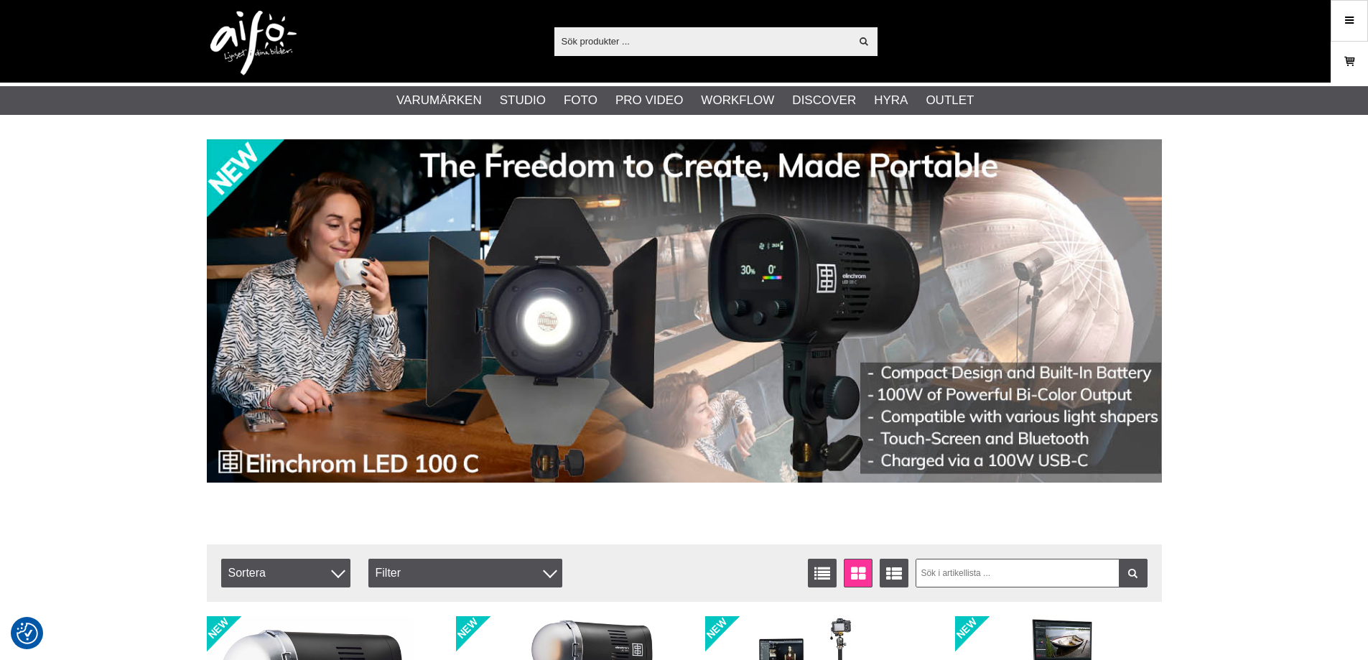
click at [1361, 57] on link "Varukorg" at bounding box center [1349, 62] width 36 height 34
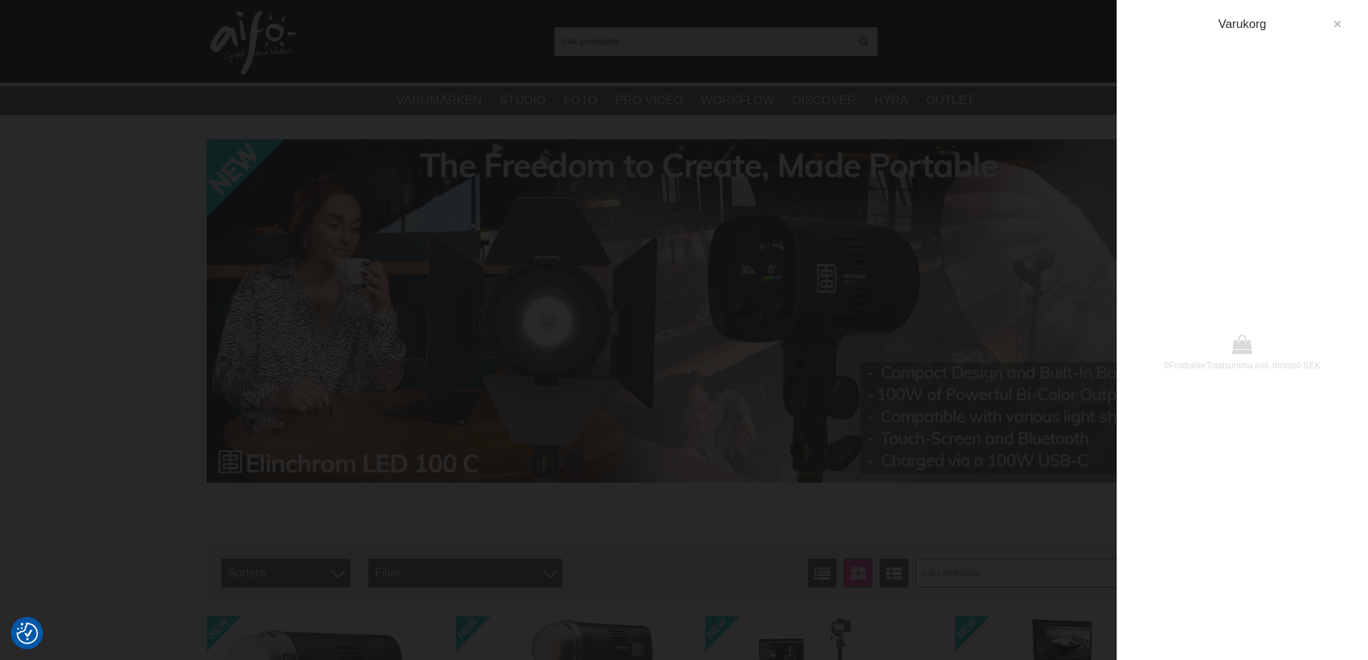
click at [1337, 24] on icon "button" at bounding box center [1337, 24] width 10 height 10
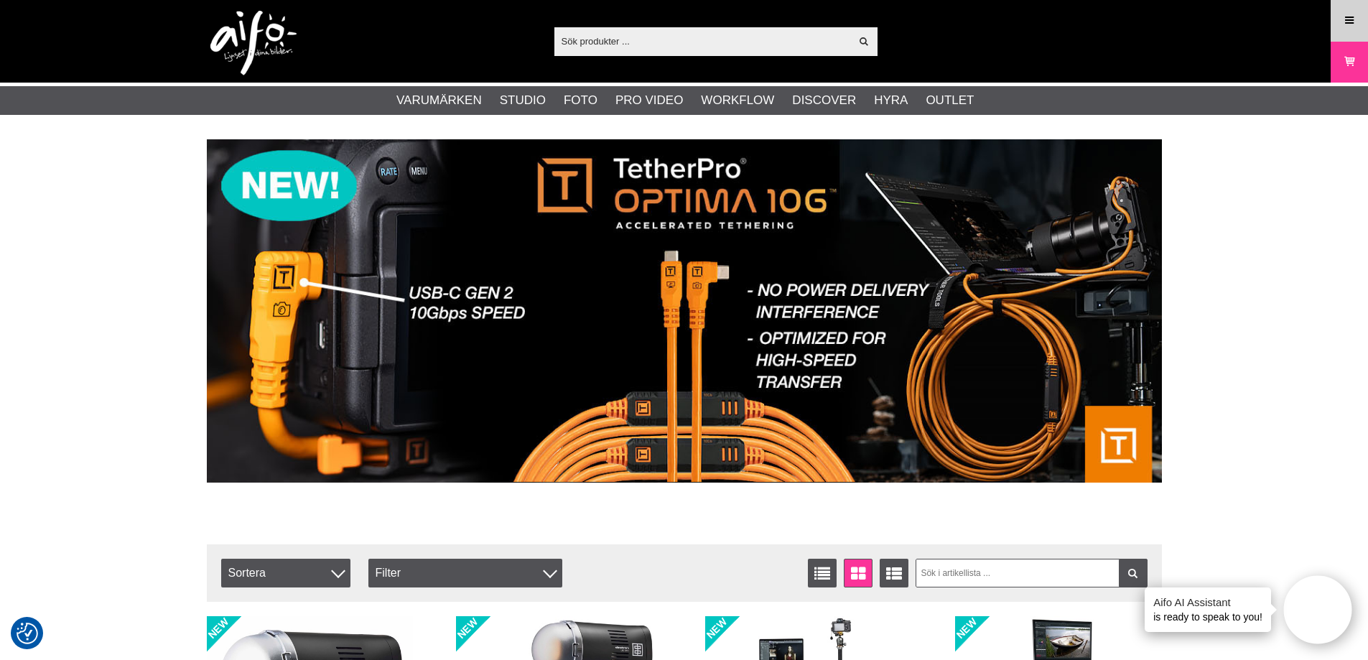
click at [1341, 24] on link "Meny" at bounding box center [1349, 21] width 36 height 34
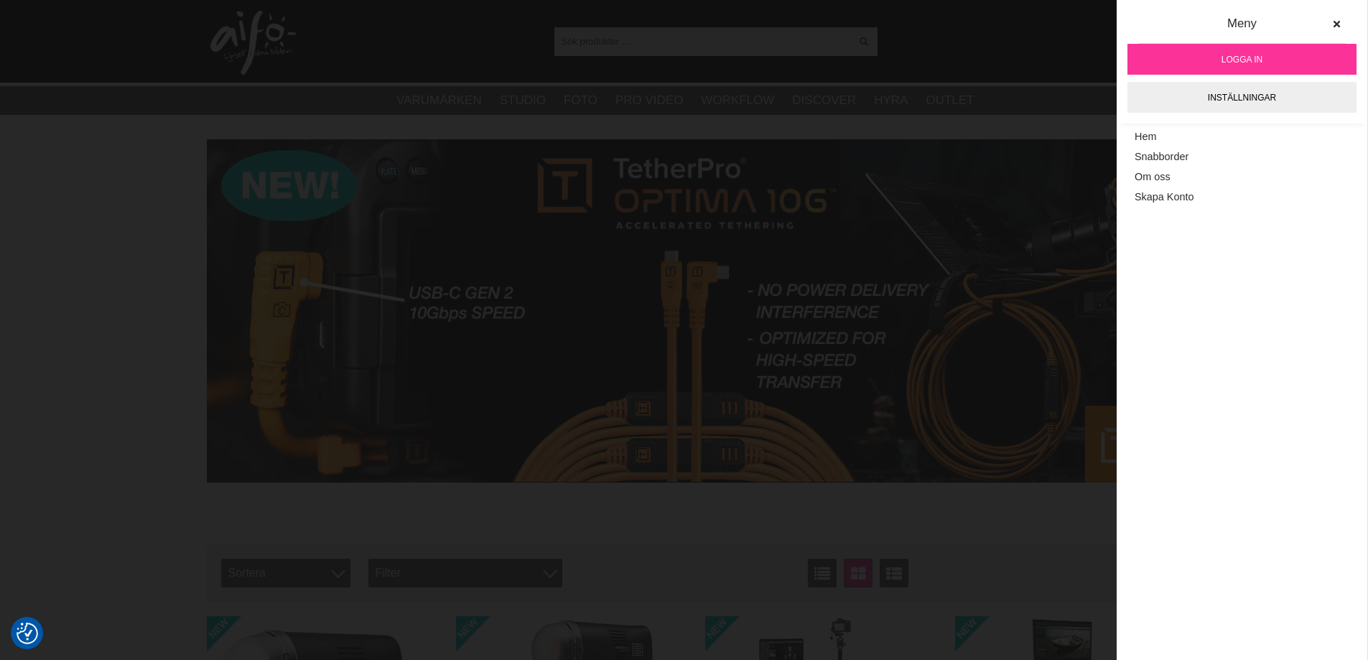
click at [1237, 62] on span "Logga in" at bounding box center [1241, 59] width 41 height 13
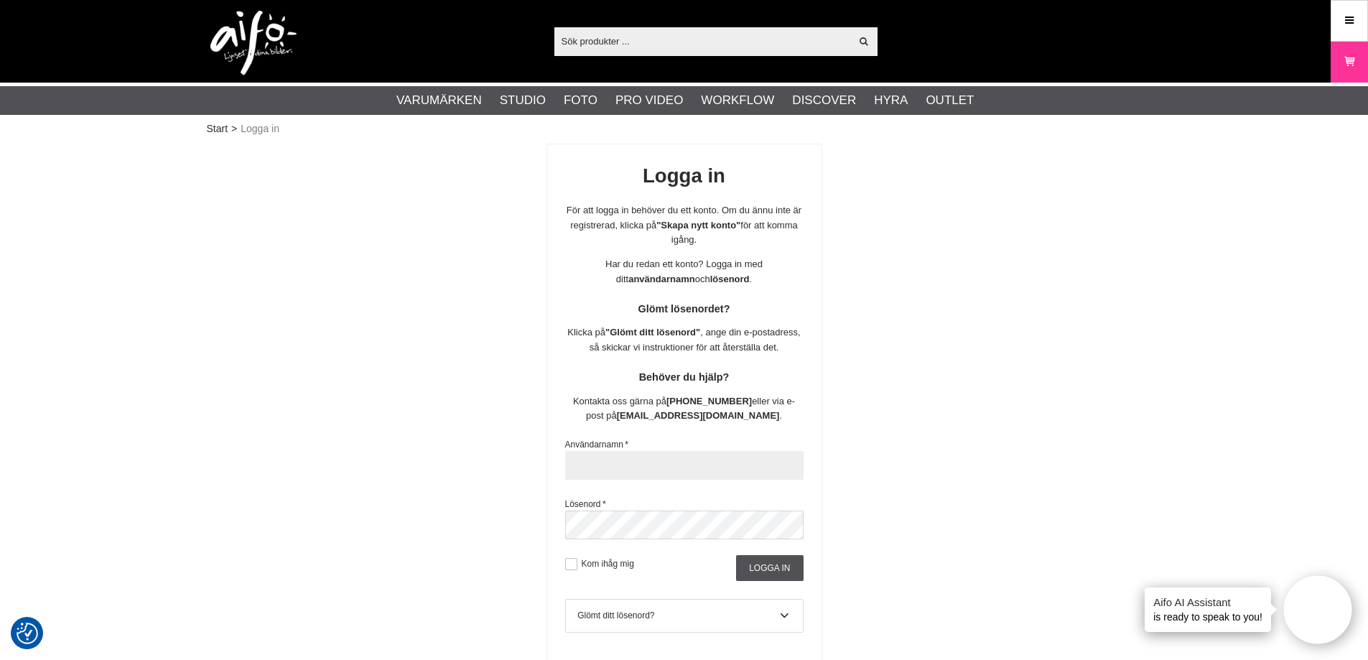
click at [669, 468] on input "text" at bounding box center [684, 465] width 238 height 29
type input "sajber"
click at [768, 566] on input "Logga in" at bounding box center [769, 568] width 67 height 26
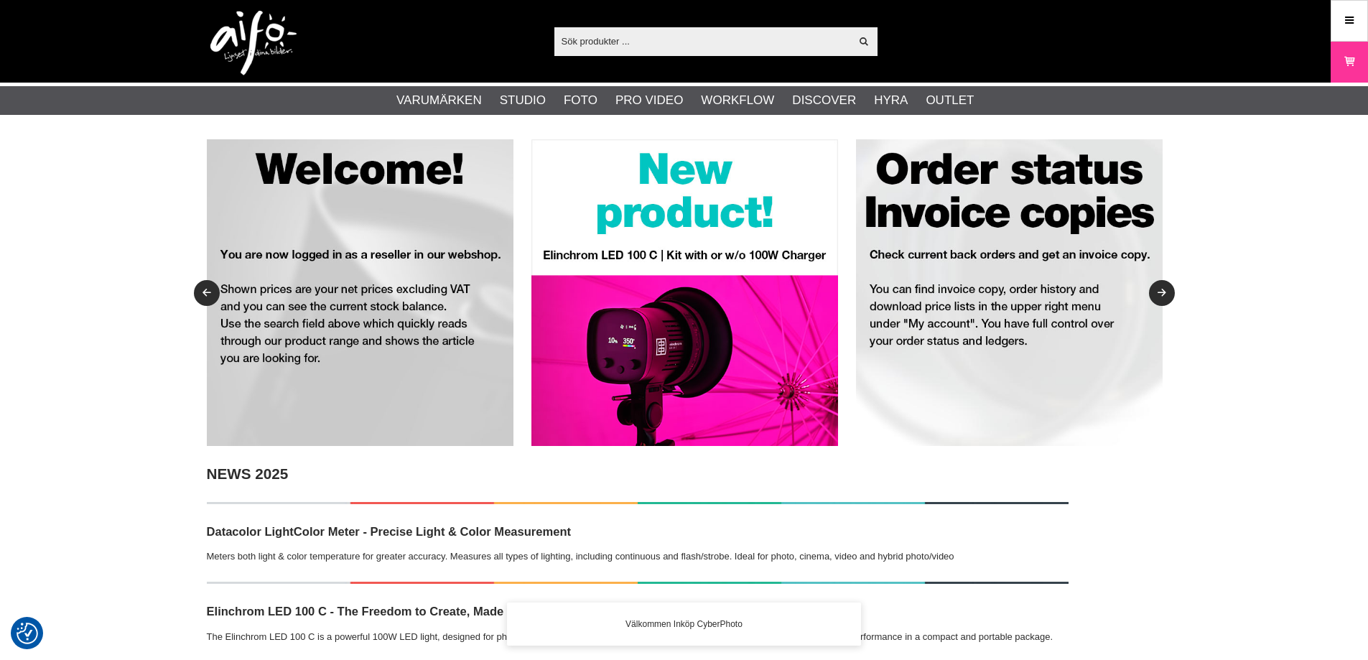
checkbox input "true"
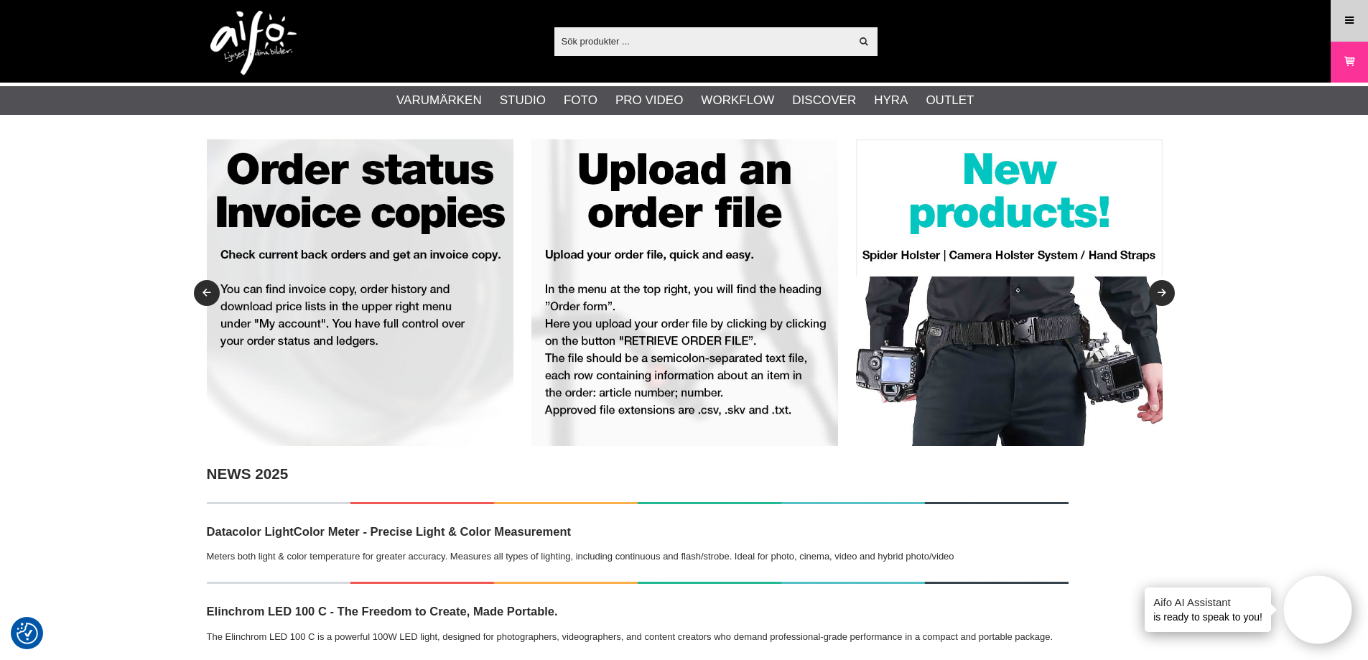
click at [1354, 25] on icon at bounding box center [1349, 21] width 13 height 16
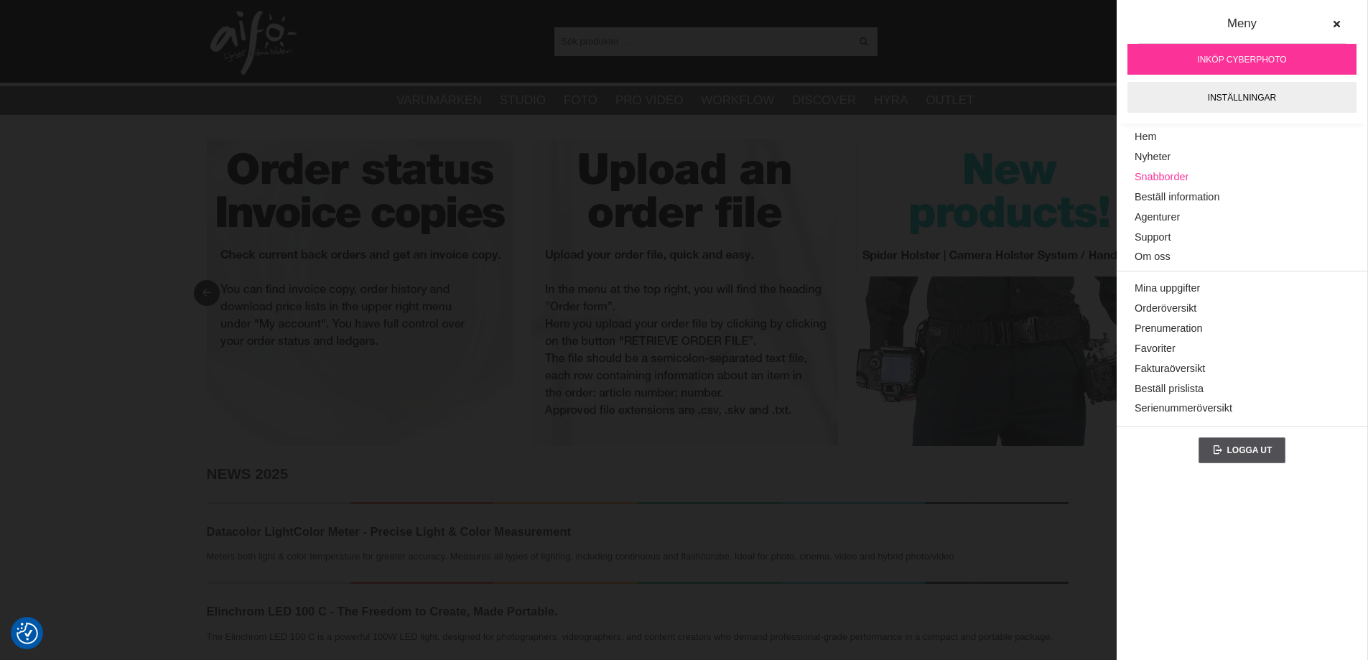
click at [1184, 171] on link "Snabborder" at bounding box center [1242, 177] width 215 height 20
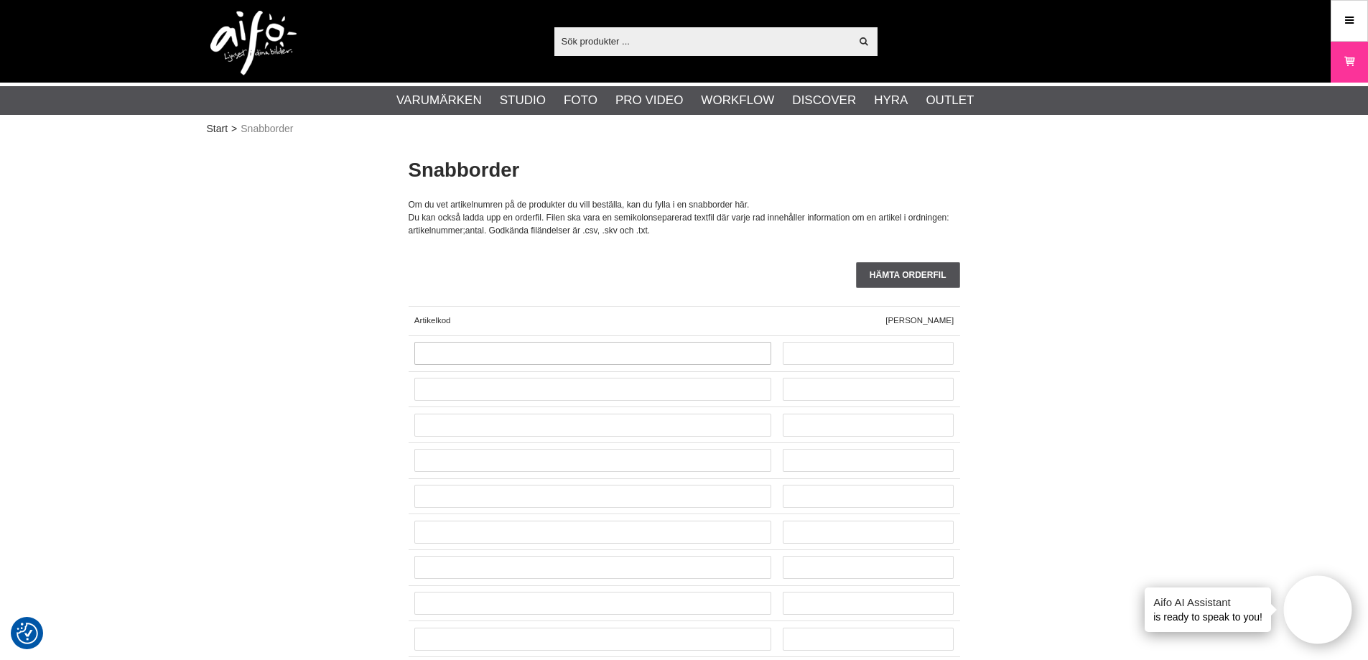
drag, startPoint x: 521, startPoint y: 337, endPoint x: 521, endPoint y: 346, distance: 8.6
click at [521, 343] on div at bounding box center [593, 354] width 368 height 36
click at [521, 349] on input "text" at bounding box center [592, 353] width 357 height 23
paste input "OP2KB002"
type input "OP2KB002"
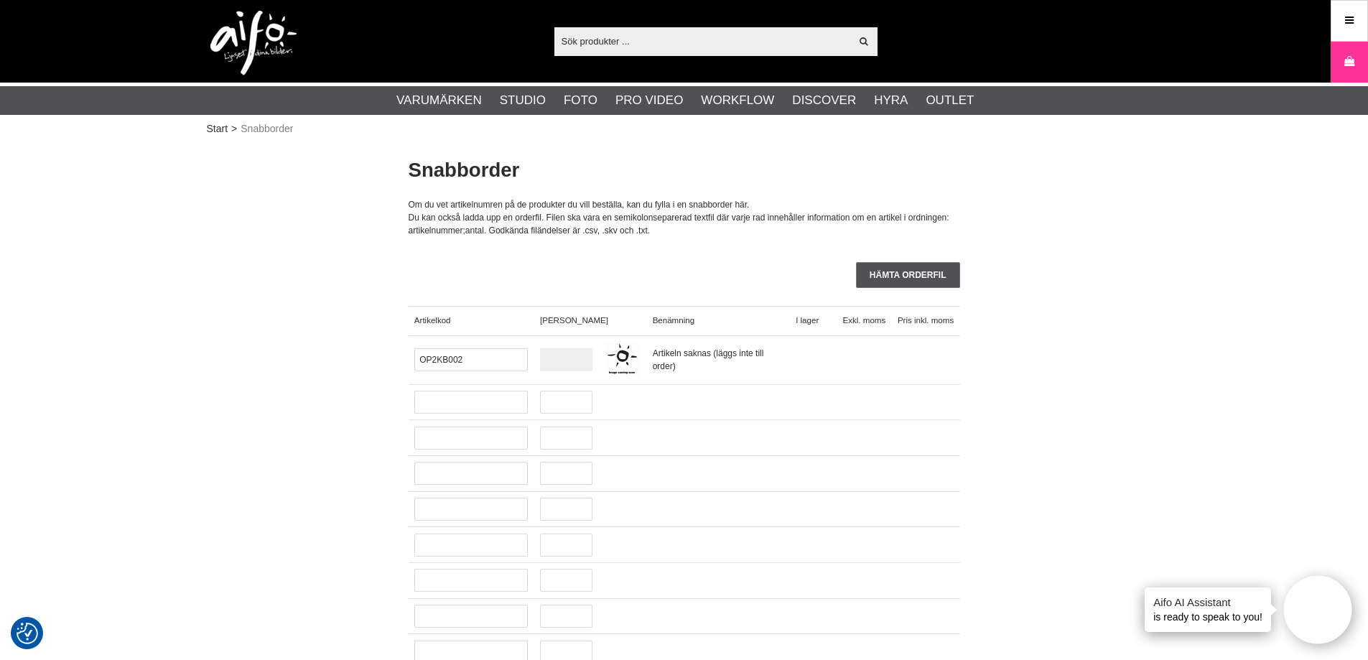
click at [559, 358] on input "text" at bounding box center [566, 359] width 52 height 23
type input "1"
type input "2"
drag, startPoint x: 634, startPoint y: 359, endPoint x: 615, endPoint y: 360, distance: 19.4
click at [616, 360] on div "Omnicharge Powerbank Omni20+20400mAh" at bounding box center [688, 360] width 144 height 49
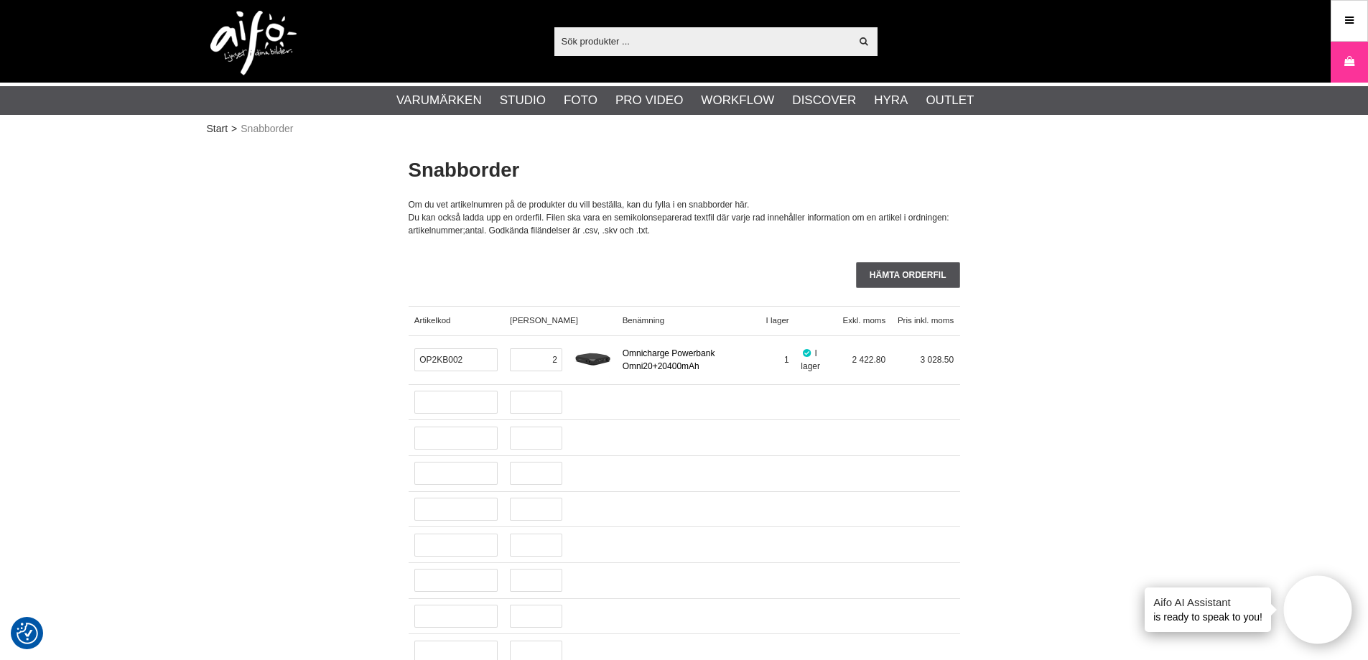
click at [658, 364] on link "Omnicharge Powerbank Omni20+20400mAh" at bounding box center [669, 359] width 93 height 23
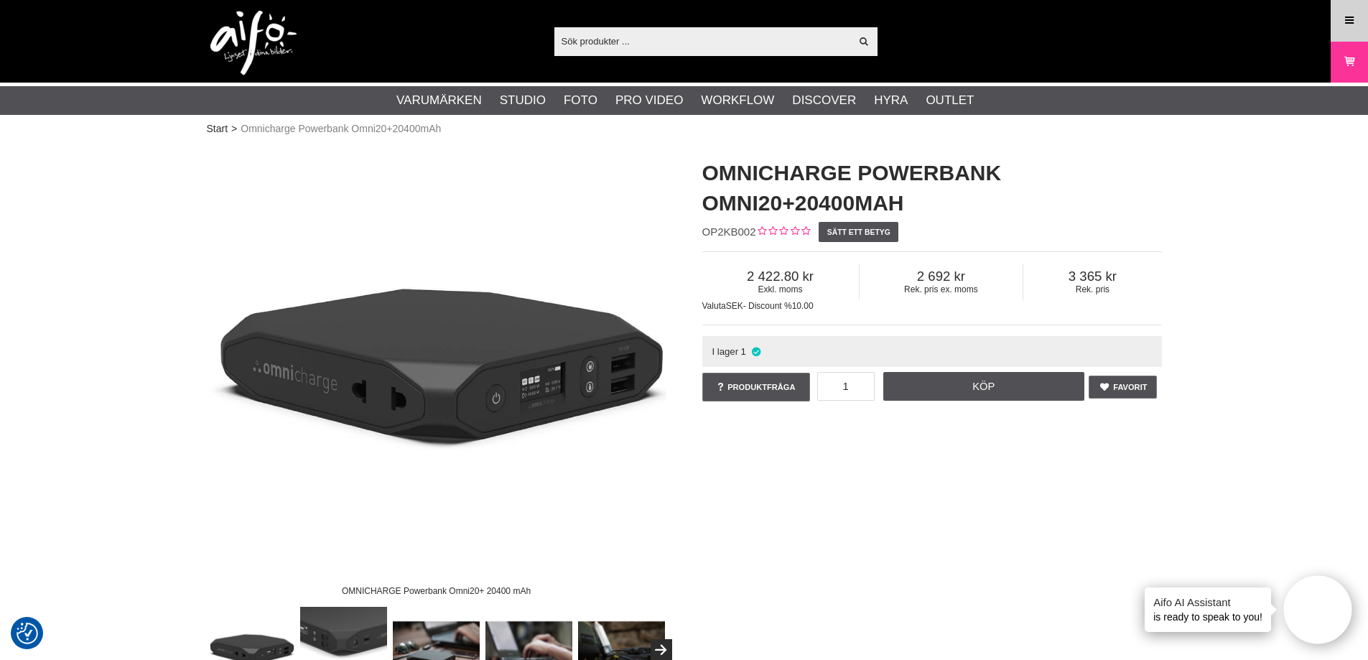
click at [1348, 17] on icon at bounding box center [1349, 21] width 13 height 16
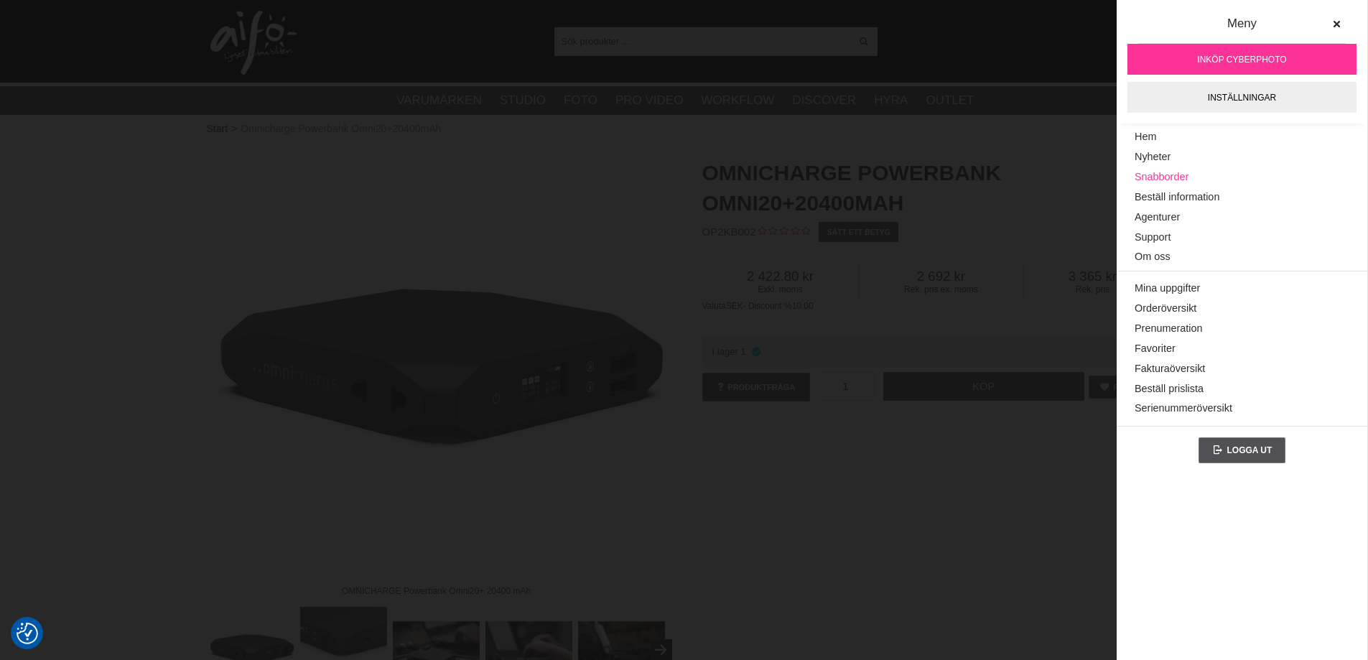
click at [1180, 172] on link "Snabborder" at bounding box center [1242, 177] width 215 height 20
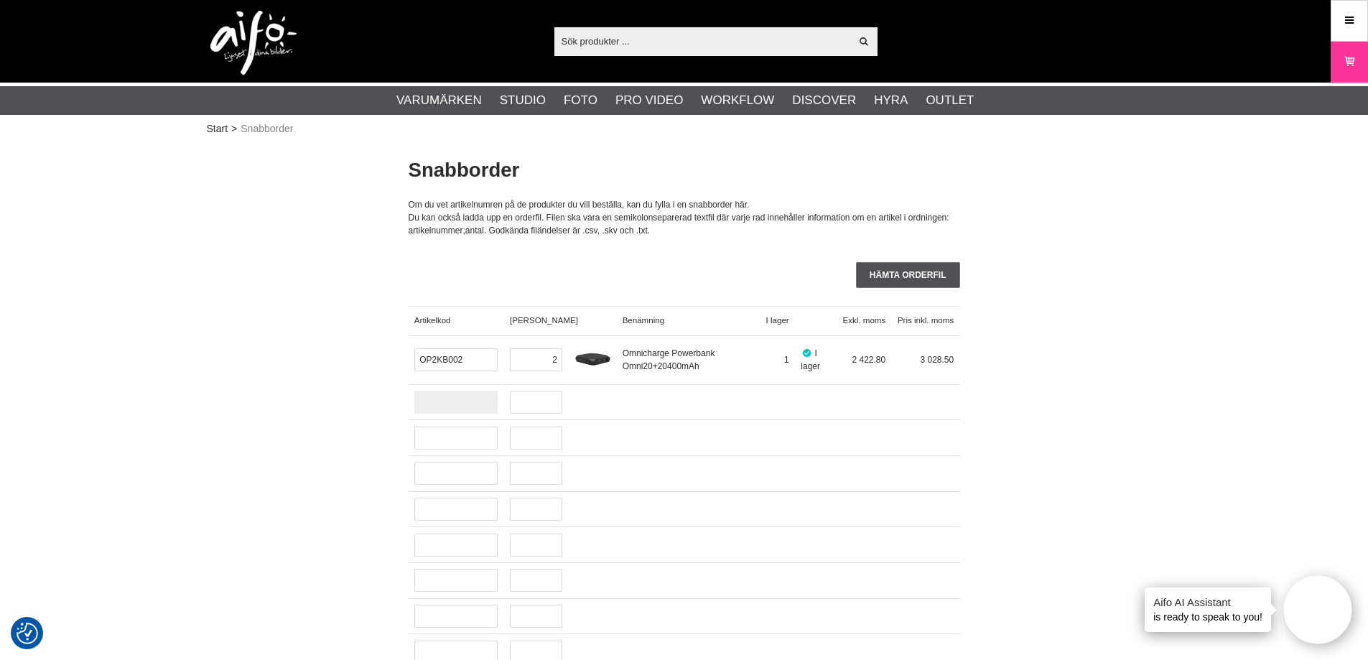
click at [425, 408] on input "text" at bounding box center [456, 402] width 84 height 23
paste input "SE-308X"
type input "SE-308X"
click at [517, 413] on input "text" at bounding box center [536, 408] width 52 height 23
type input "1"
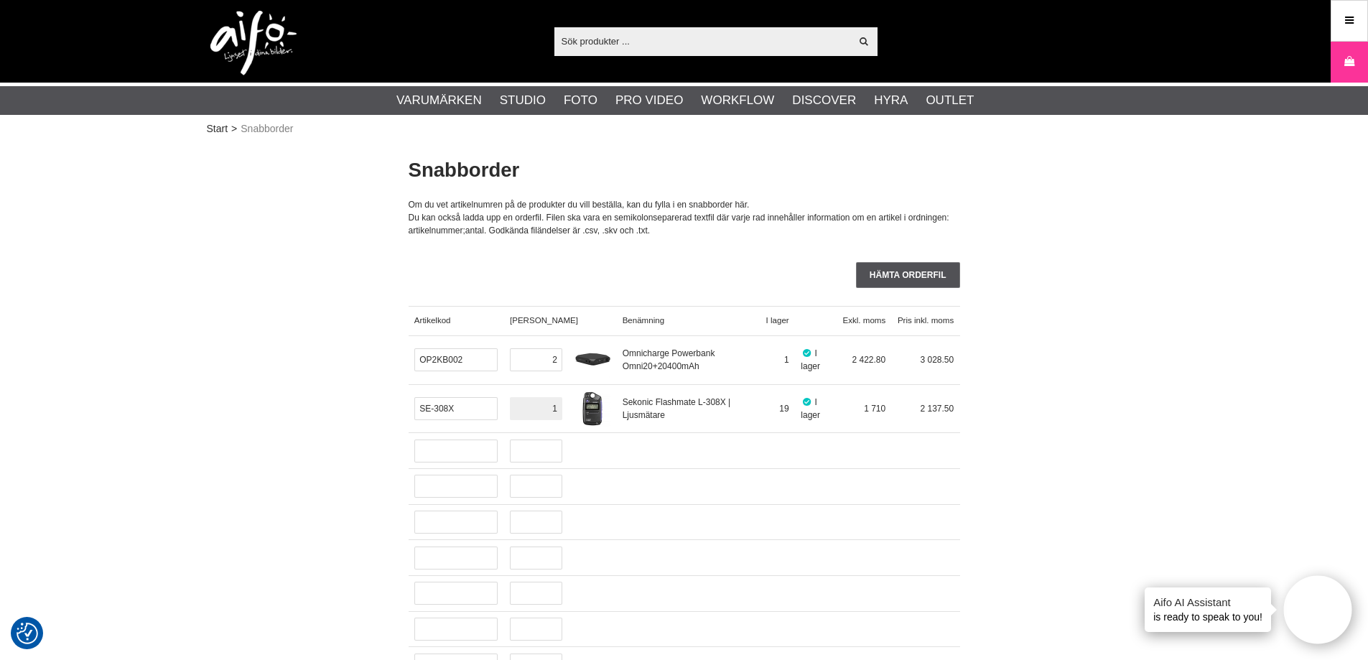
click at [536, 404] on input "1" at bounding box center [536, 408] width 52 height 23
type input "2"
click at [449, 446] on input "text" at bounding box center [456, 450] width 84 height 23
paste input "LA-9027"
type input "LA-9027"
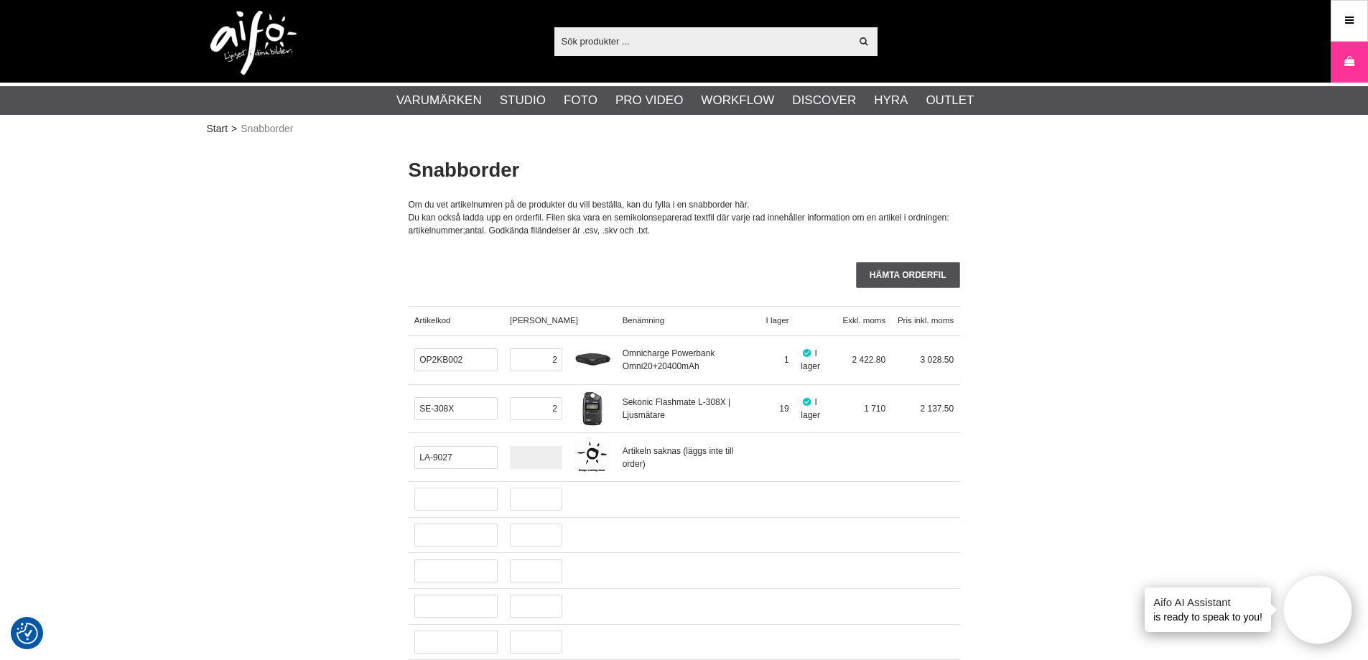
click at [546, 455] on input "text" at bounding box center [536, 457] width 52 height 23
type input "1"
click at [440, 502] on input "text" at bounding box center [453, 499] width 78 height 23
paste input "LA-7761"
type input "LA-7761"
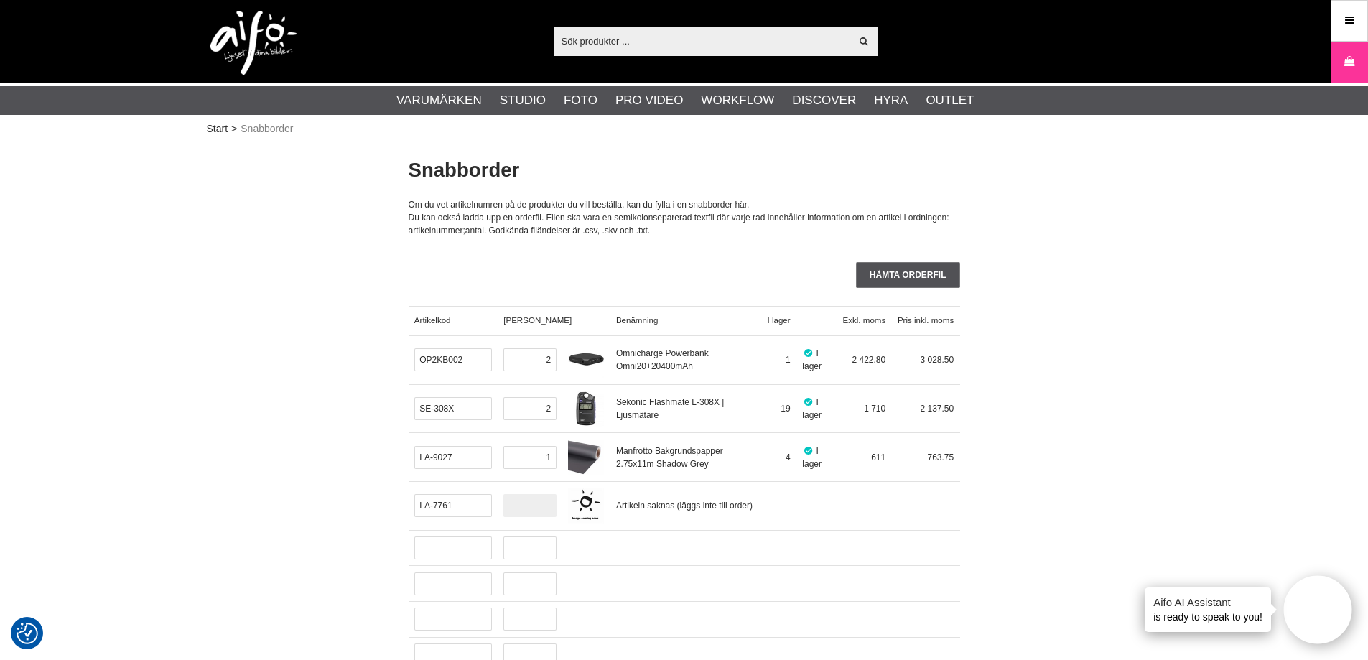
click at [532, 503] on input "text" at bounding box center [529, 505] width 52 height 23
type input "2"
click at [452, 547] on input "text" at bounding box center [451, 547] width 74 height 23
paste input "CUC15-ORG"
type input "CUC15-ORG"
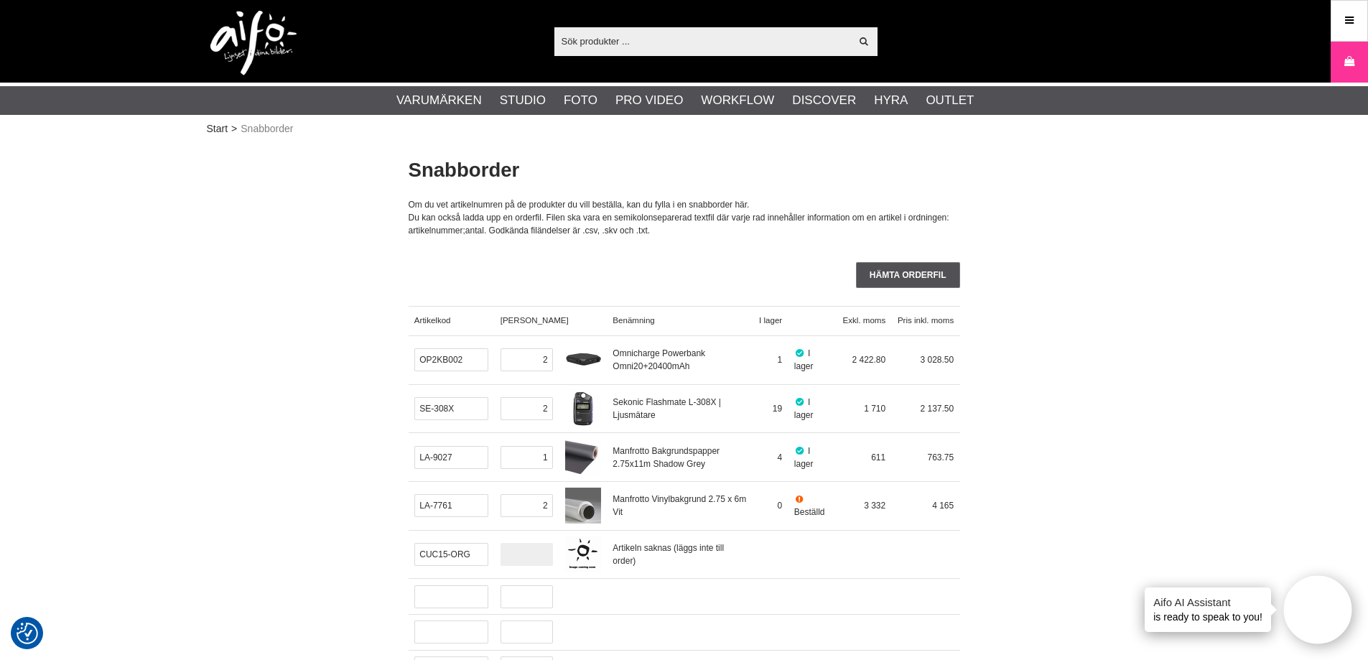
click at [513, 552] on input "text" at bounding box center [526, 554] width 52 height 23
type input "1"
click at [457, 599] on input "text" at bounding box center [451, 596] width 74 height 23
paste input "CO-COBRAKE"
type input "CO-COBRAKE"
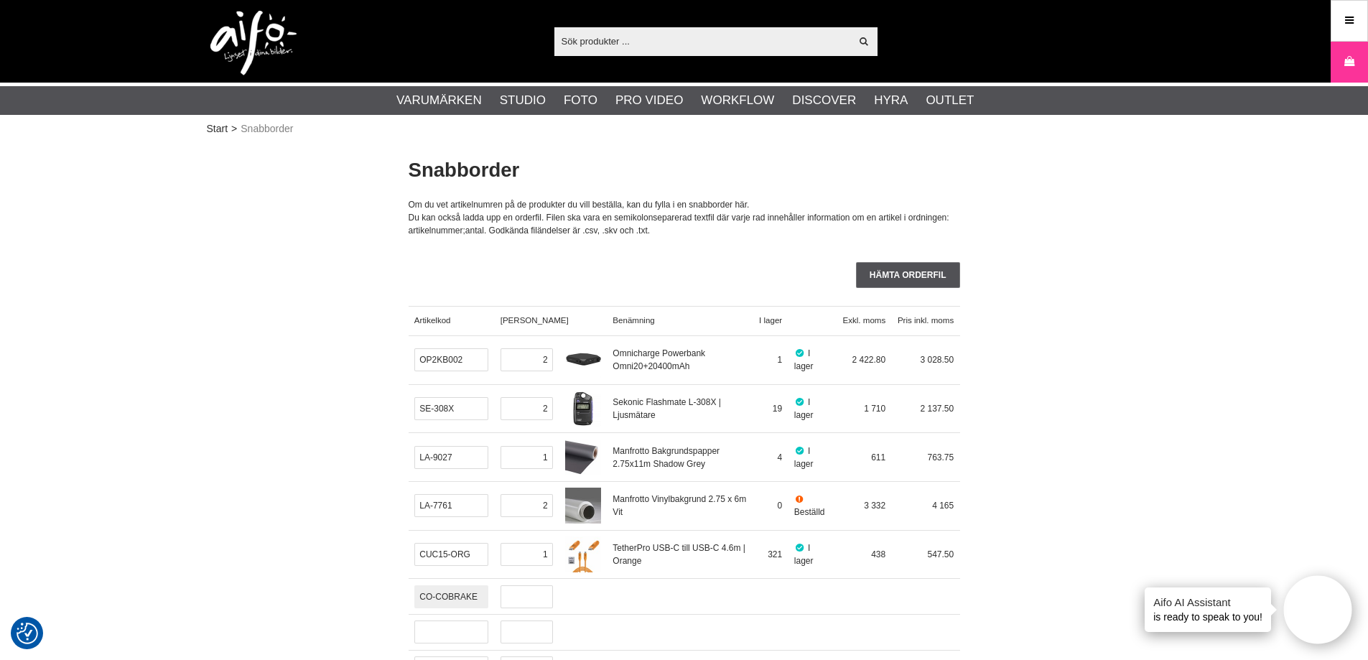
scroll to position [0, 9]
click at [508, 603] on input "text" at bounding box center [526, 603] width 52 height 23
type input "1"
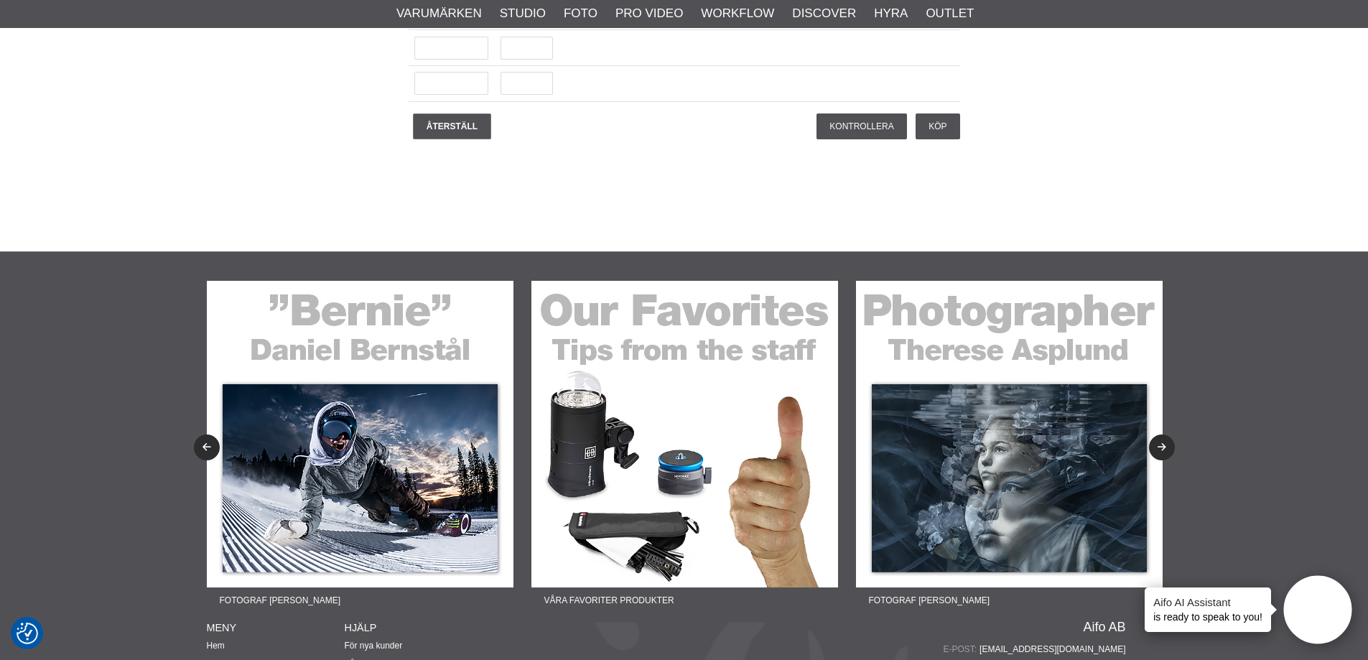
scroll to position [3720, 0]
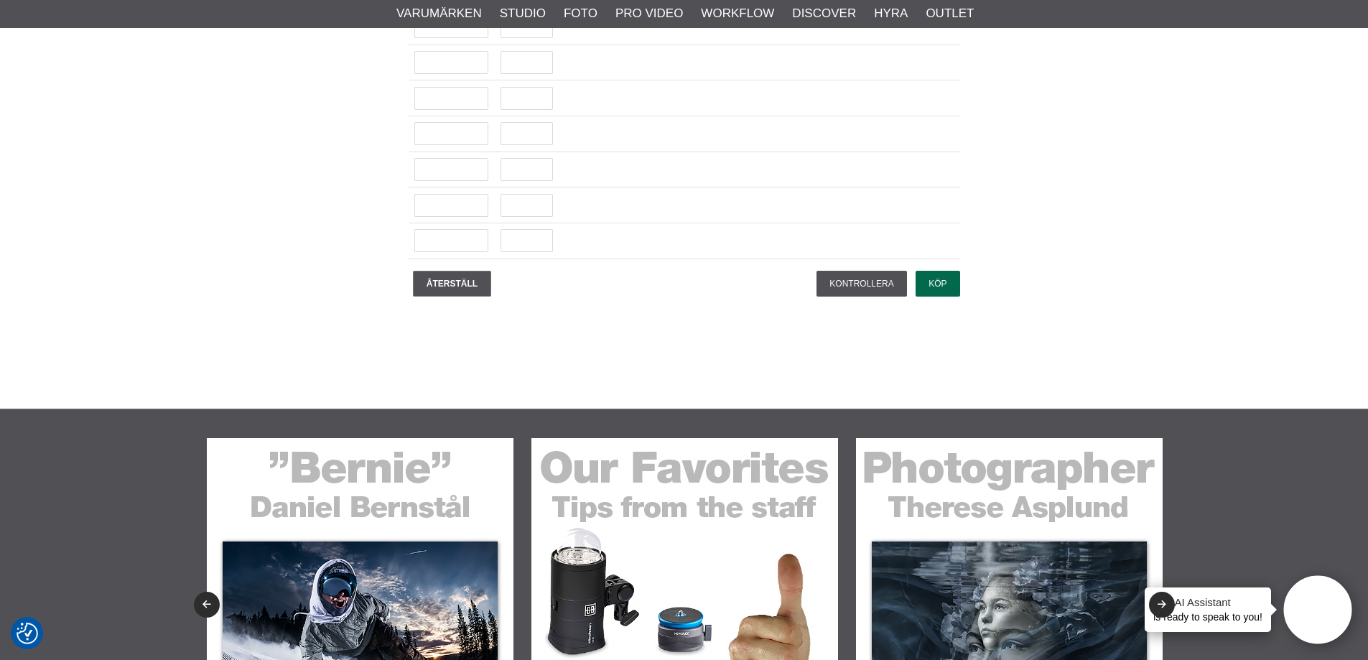
click at [932, 287] on input "Köp" at bounding box center [938, 284] width 44 height 26
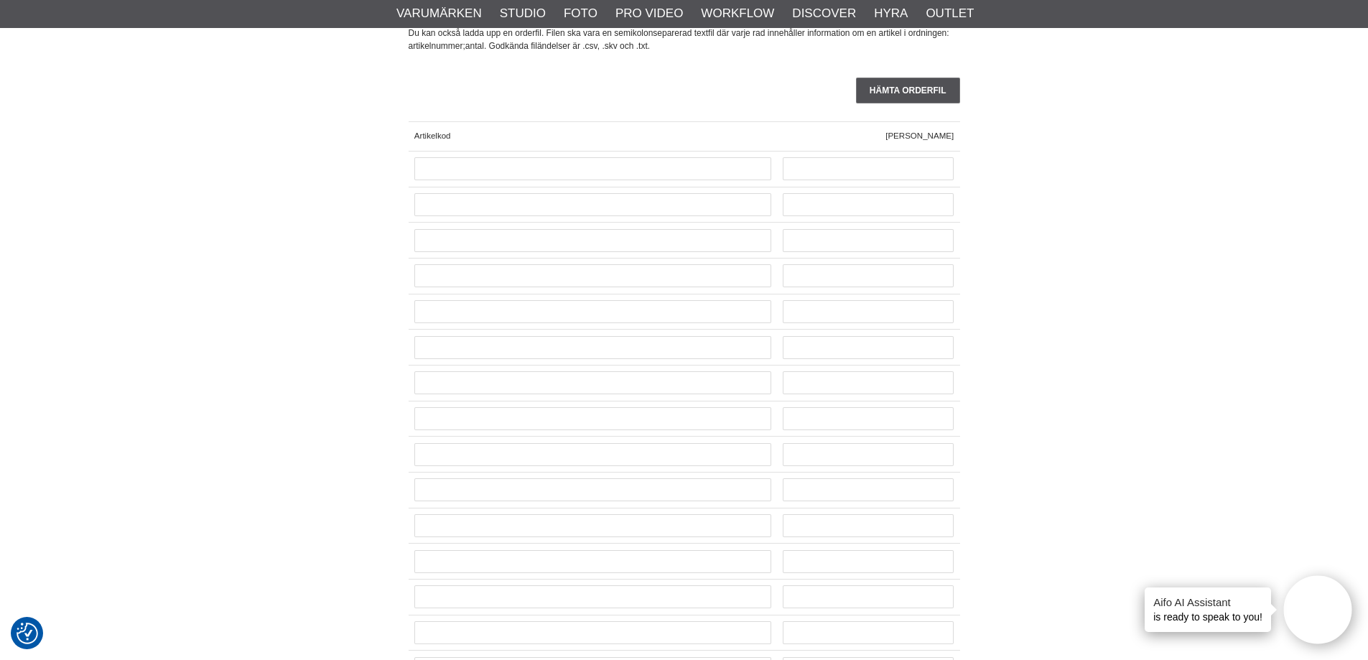
scroll to position [0, 0]
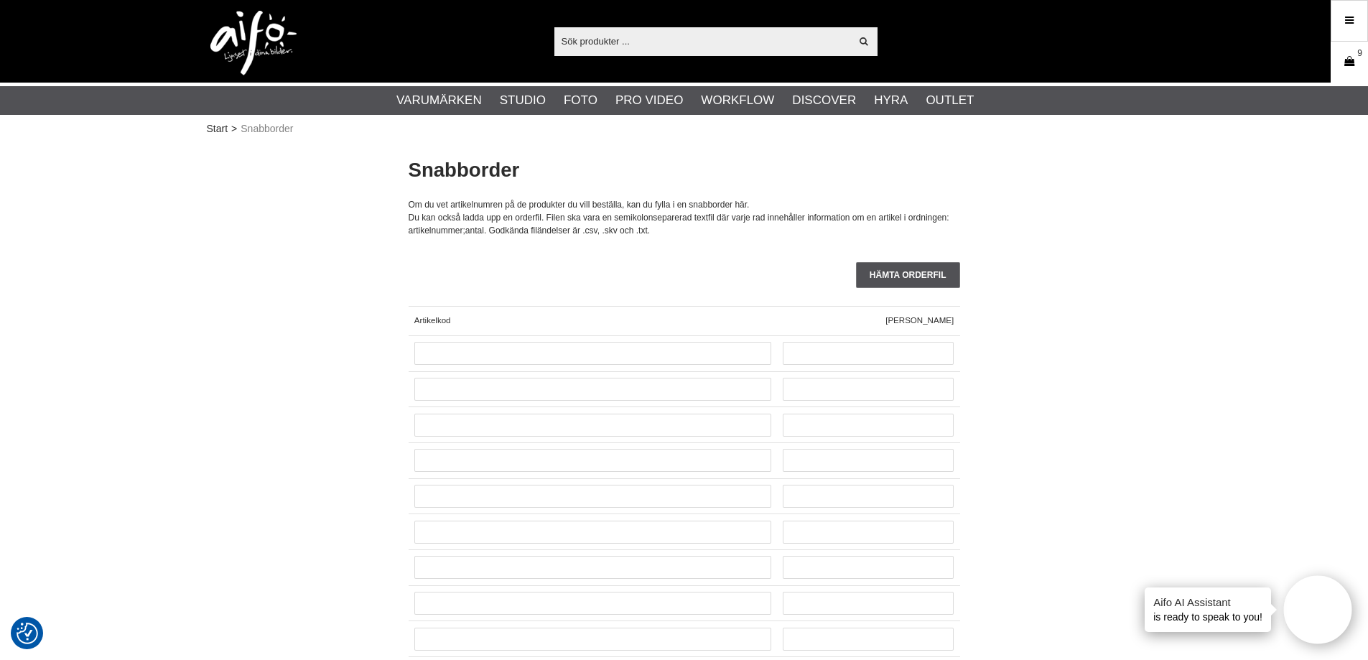
click at [1352, 63] on icon at bounding box center [1349, 62] width 14 height 16
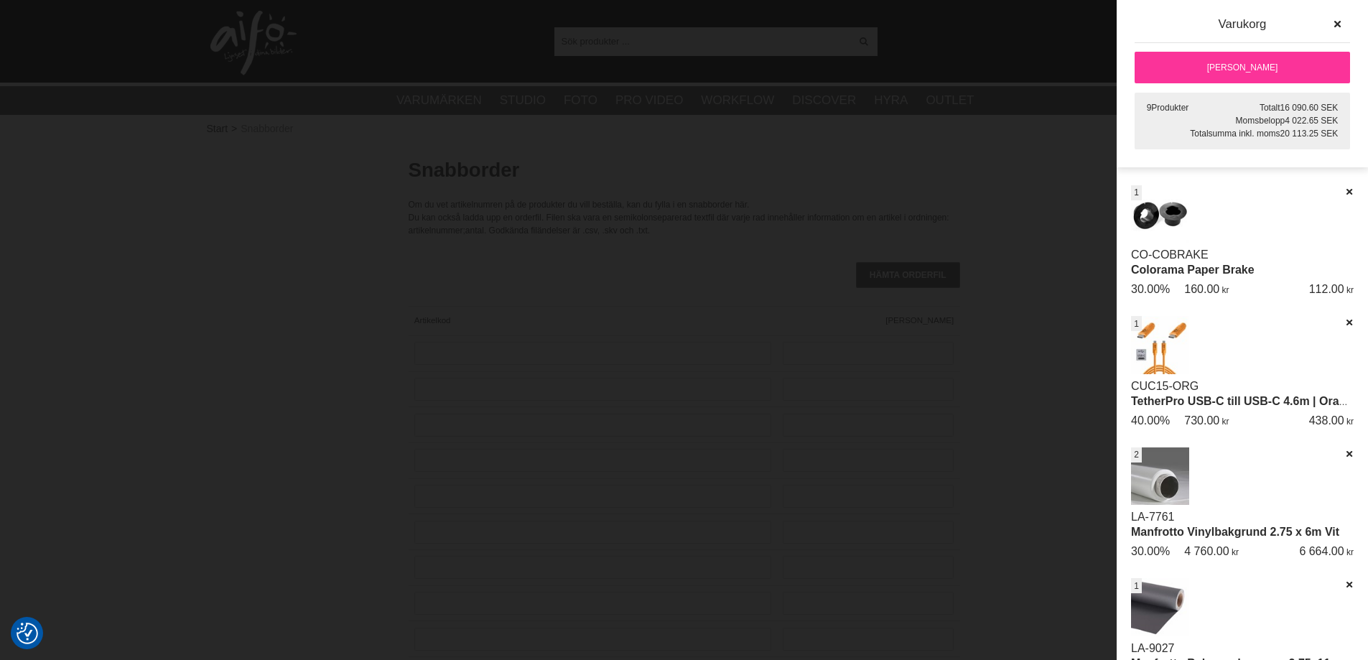
click at [1275, 65] on link "[PERSON_NAME]" at bounding box center [1242, 68] width 215 height 32
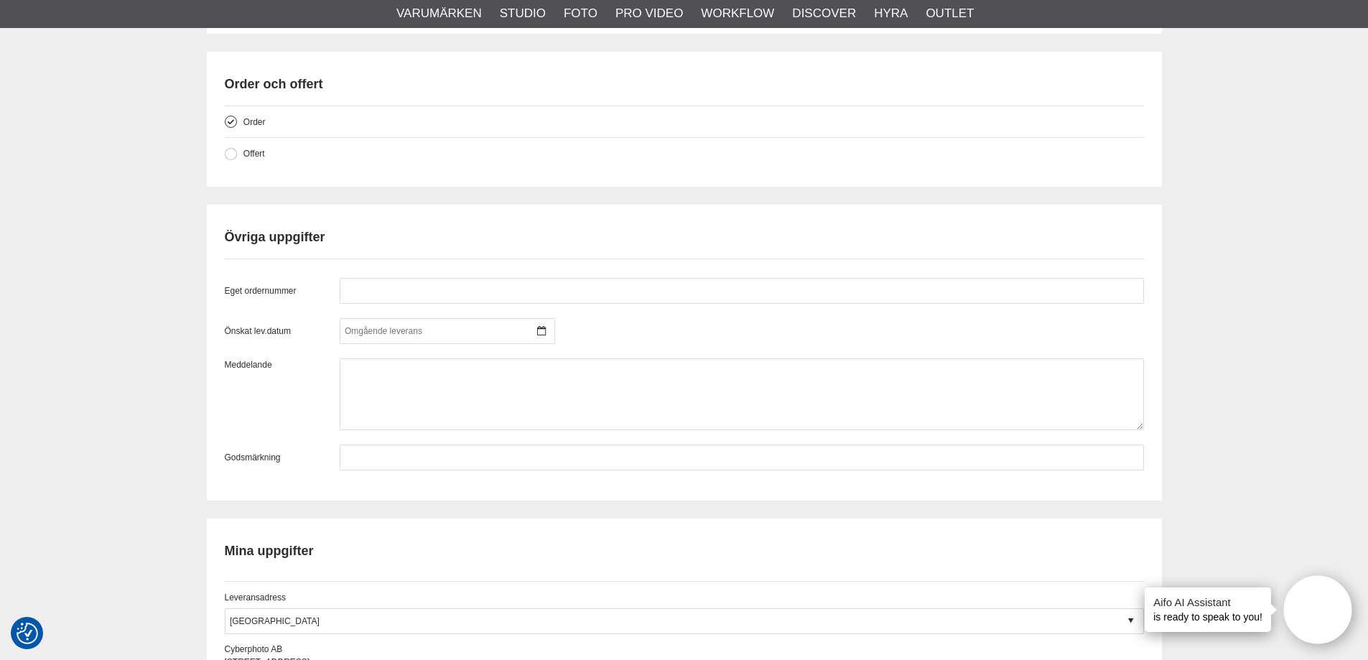
scroll to position [1292, 0]
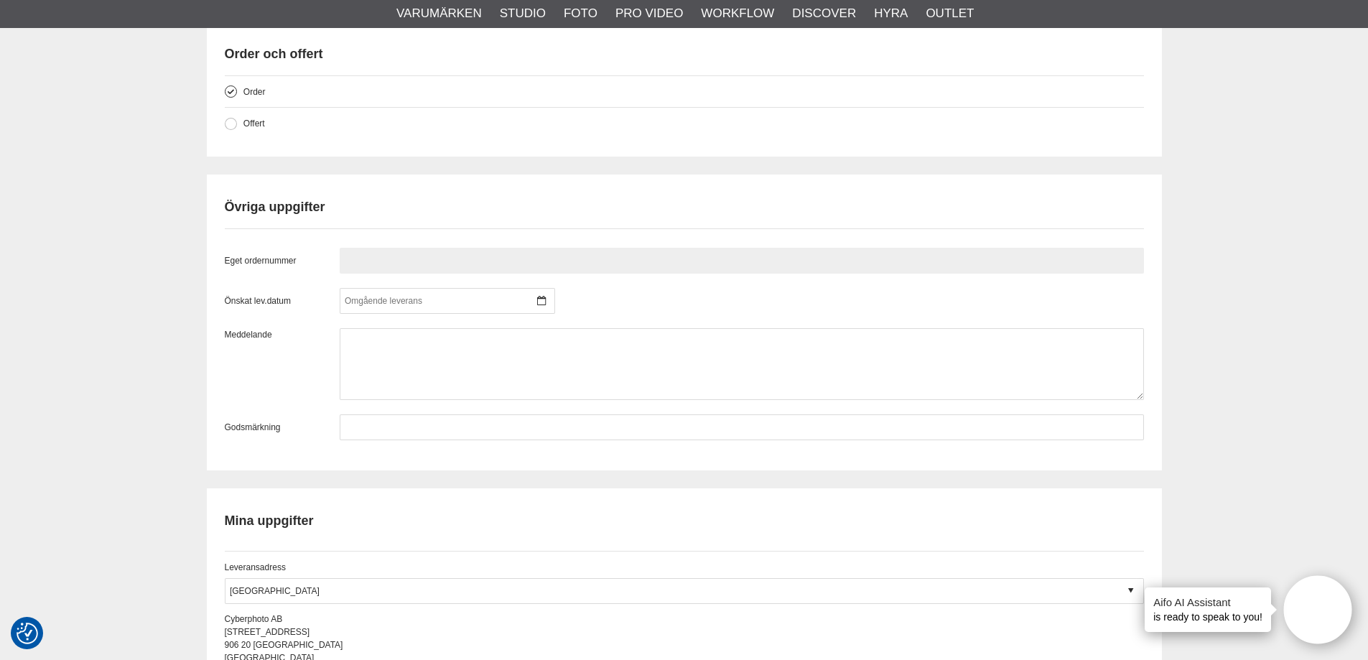
click at [391, 266] on input "text" at bounding box center [742, 261] width 804 height 26
type input "873381"
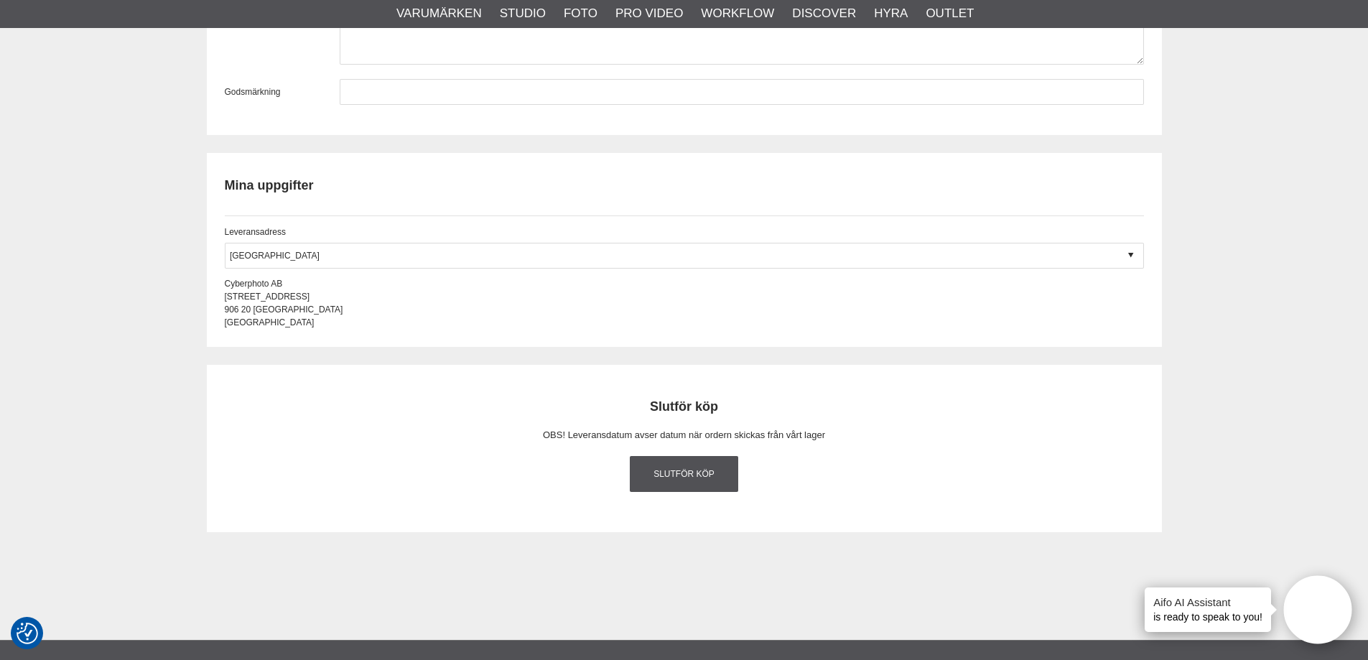
scroll to position [1652, 0]
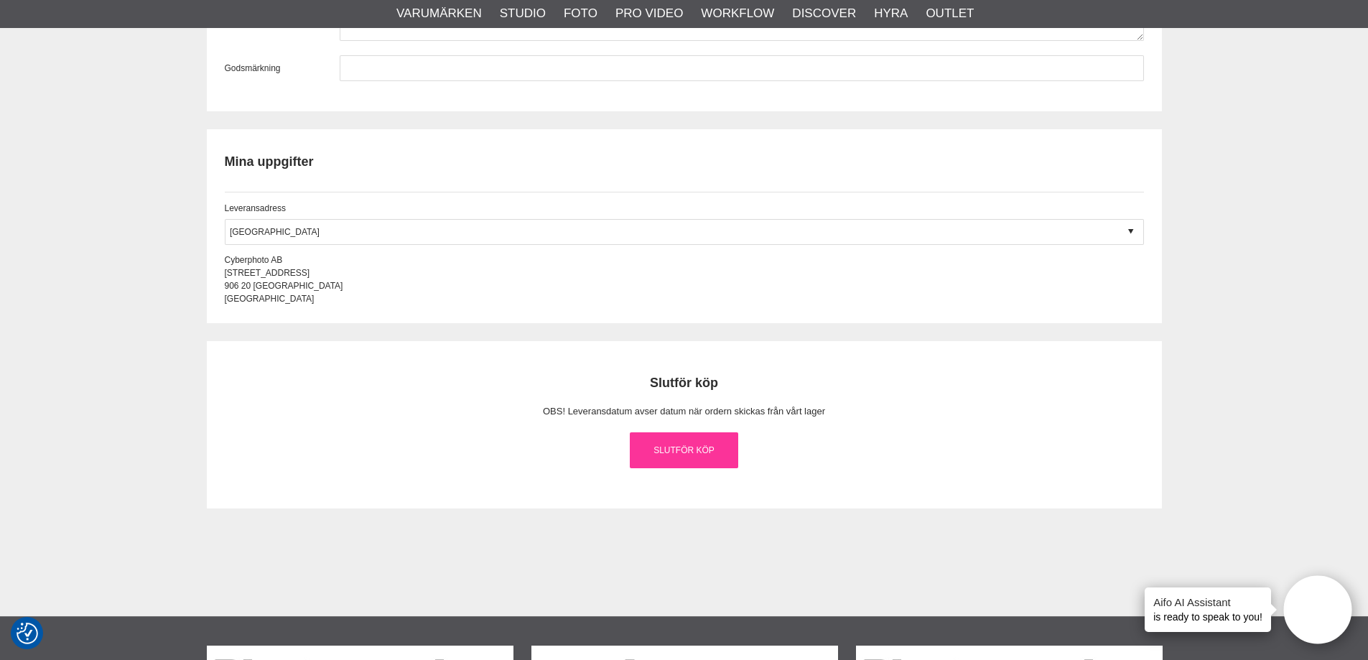
click at [676, 456] on link "Slutför köp" at bounding box center [684, 450] width 109 height 36
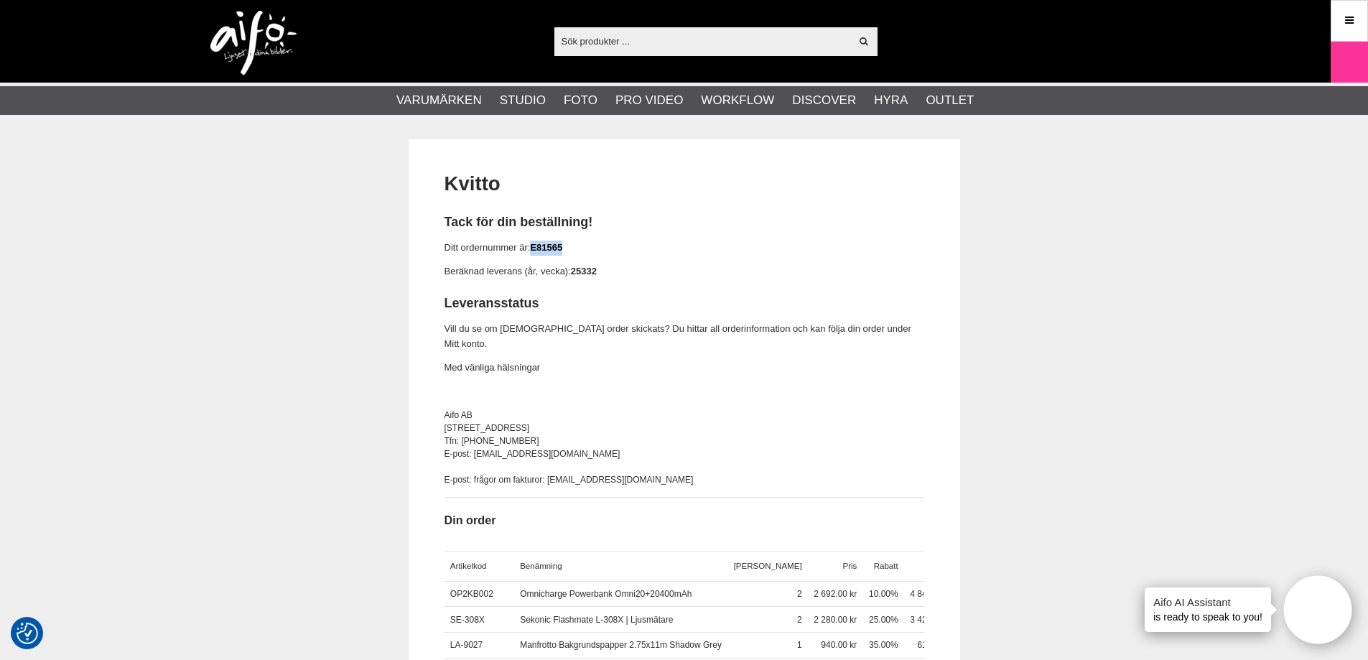
click at [534, 249] on p "Ditt ordernummer är: E81565" at bounding box center [684, 248] width 480 height 15
copy link "E81565"
